Goal: Task Accomplishment & Management: Manage account settings

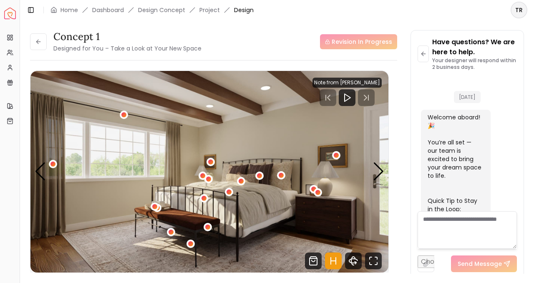
scroll to position [1708, 0]
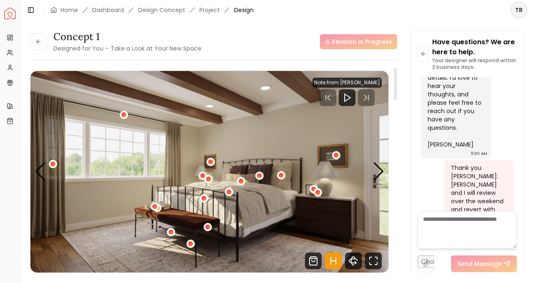
drag, startPoint x: 354, startPoint y: 262, endPoint x: 390, endPoint y: 235, distance: 45.0
click at [391, 236] on div "concept 1 Designed for You – Take a Look at Your New Space Revision In Progress…" at bounding box center [213, 173] width 367 height 212
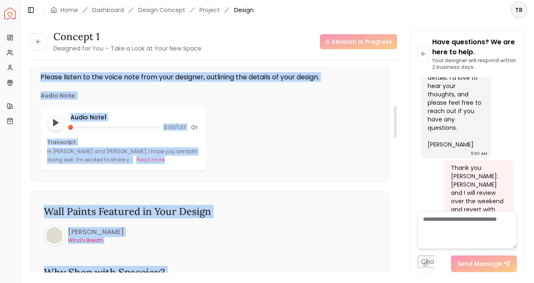
scroll to position [0, 0]
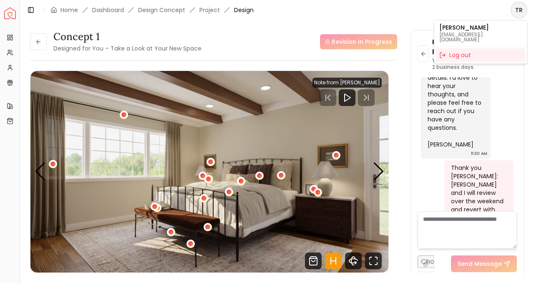
click at [522, 11] on html "Spacejoy Dashboard Overview Projects My Referrals My Profile Gift Card Balance …" at bounding box center [267, 141] width 534 height 283
click at [468, 28] on p "[PERSON_NAME]" at bounding box center [481, 28] width 83 height 6
click at [164, 11] on html "Spacejoy Dashboard Overview Projects My Referrals My Profile Gift Card Balance …" at bounding box center [267, 141] width 534 height 283
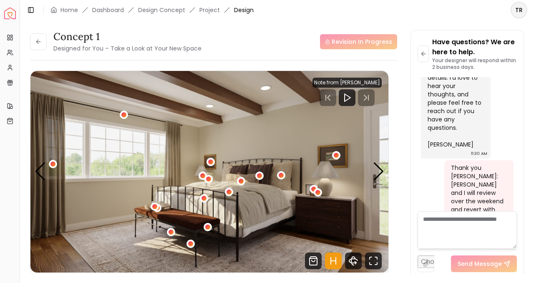
click at [167, 10] on li "Design Concept" at bounding box center [161, 10] width 47 height 8
click at [59, 8] on div "Home" at bounding box center [65, 10] width 28 height 8
click at [10, 35] on rect at bounding box center [9, 36] width 2 height 3
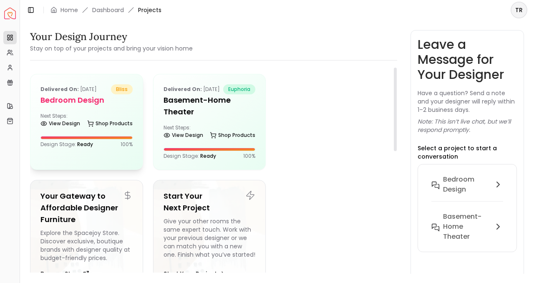
click at [89, 110] on div "Delivered on: [DATE] bliss Bedroom design Next Steps: View Design Shop Products…" at bounding box center [86, 116] width 112 height 84
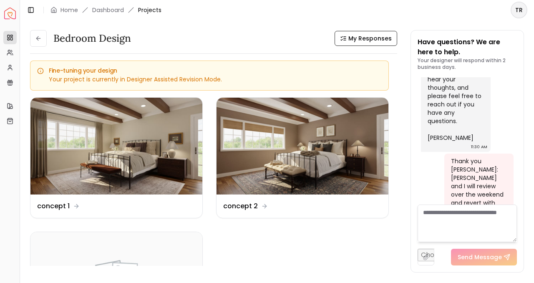
click at [11, 11] on img "Spacejoy" at bounding box center [10, 14] width 12 height 12
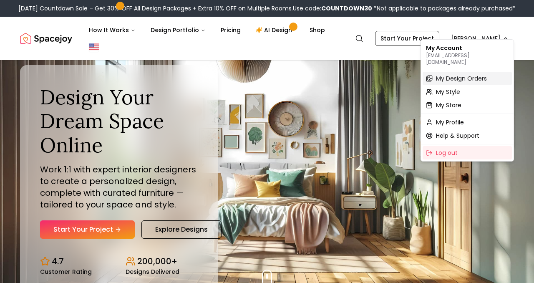
click at [461, 74] on span "My Design Orders" at bounding box center [461, 78] width 51 height 8
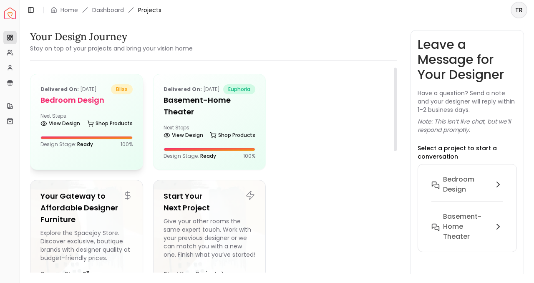
click at [96, 155] on div "Delivered on: [DATE] bliss Bedroom design Next Steps: View Design Shop Products…" at bounding box center [86, 116] width 112 height 84
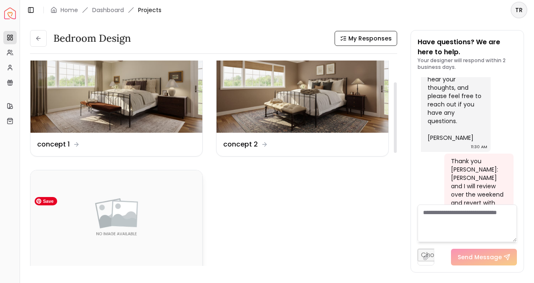
scroll to position [63, 0]
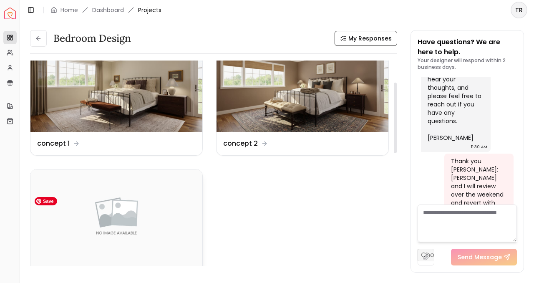
click at [117, 205] on img at bounding box center [116, 218] width 172 height 97
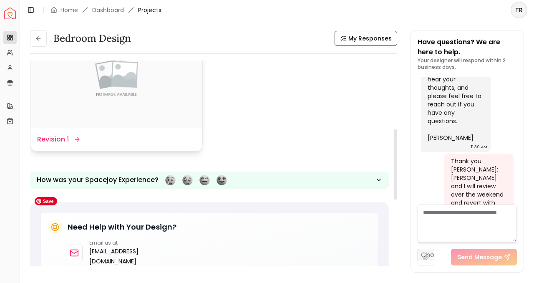
scroll to position [203, 0]
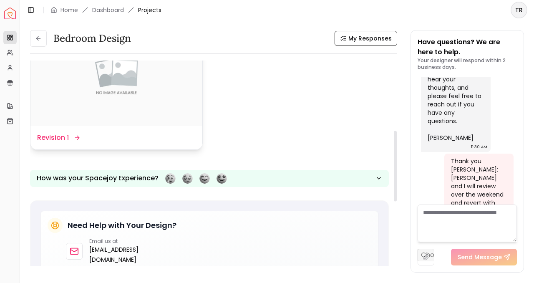
click at [76, 137] on icon at bounding box center [77, 137] width 7 height 7
click at [55, 138] on dd "Revision 1" at bounding box center [53, 138] width 32 height 10
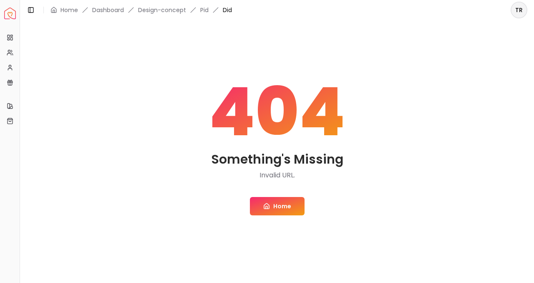
click at [286, 203] on link "Home" at bounding box center [277, 206] width 55 height 18
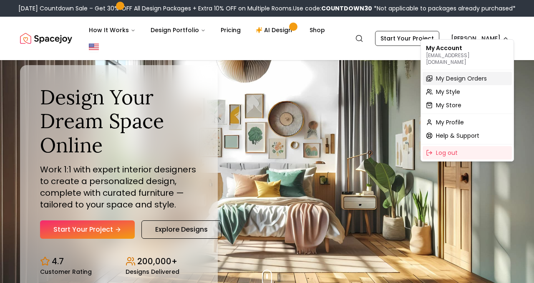
click at [454, 74] on span "My Design Orders" at bounding box center [461, 78] width 51 height 8
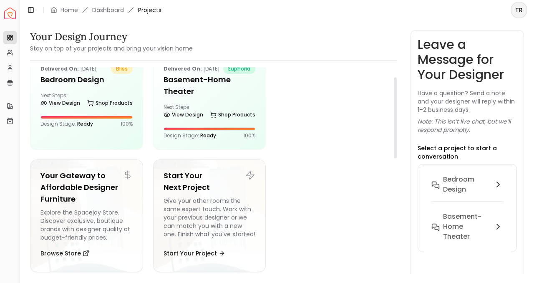
scroll to position [19, 0]
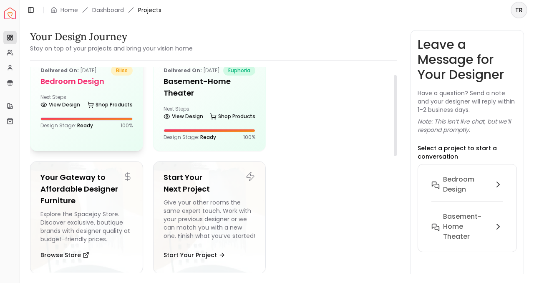
click at [105, 134] on div "Delivered on: [DATE] bliss Bedroom design Next Steps: View Design Shop Products…" at bounding box center [86, 98] width 112 height 84
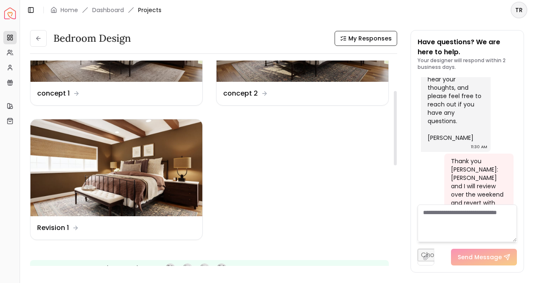
scroll to position [83, 0]
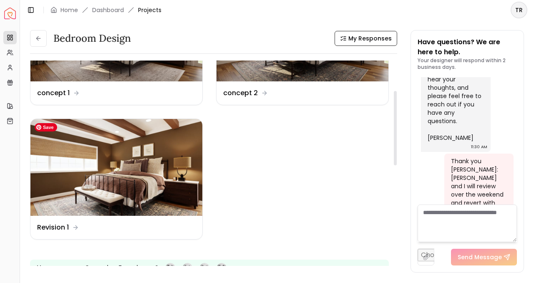
click at [160, 176] on img at bounding box center [116, 167] width 172 height 97
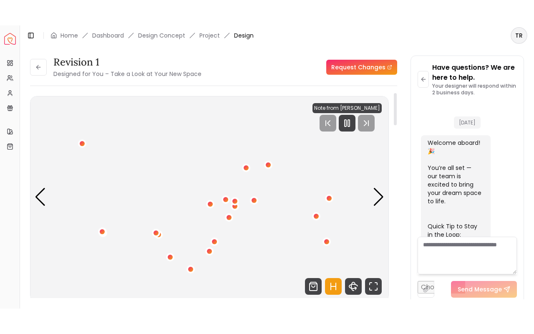
scroll to position [1708, 0]
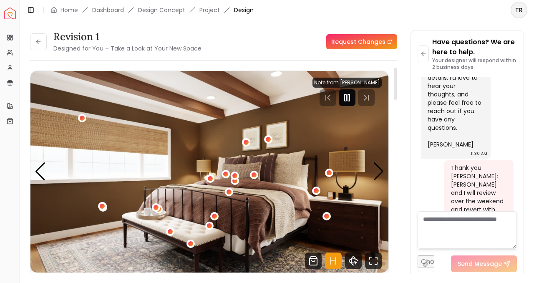
click at [351, 101] on icon "Pause" at bounding box center [347, 98] width 10 height 10
click at [357, 264] on icon "360 View" at bounding box center [353, 261] width 17 height 17
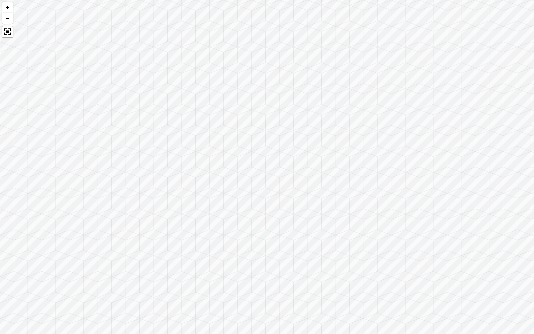
drag, startPoint x: 306, startPoint y: 154, endPoint x: 226, endPoint y: 149, distance: 80.3
click at [226, 149] on div at bounding box center [267, 167] width 534 height 334
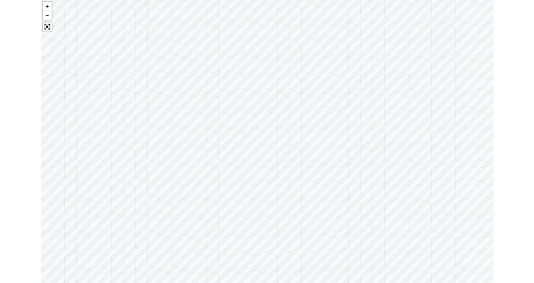
scroll to position [1708, 0]
